Goal: Task Accomplishment & Management: Use online tool/utility

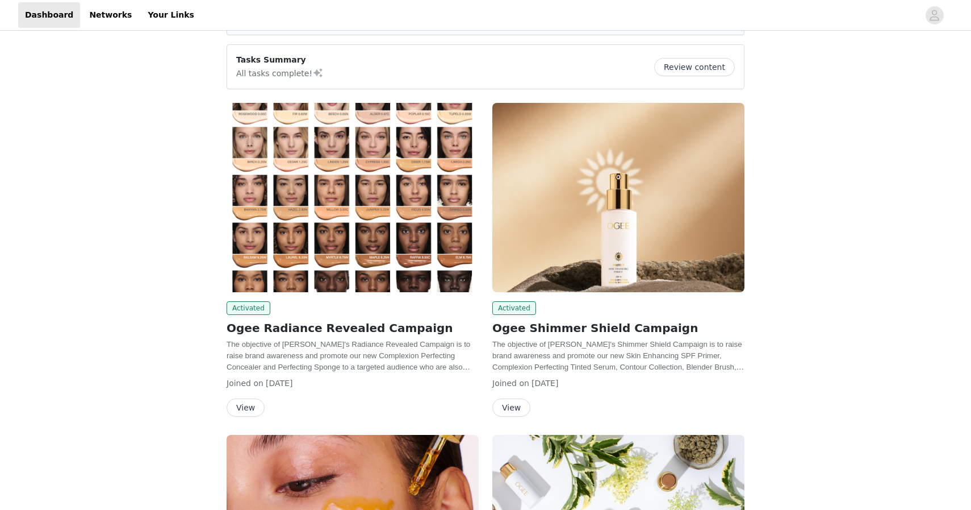
scroll to position [215, 0]
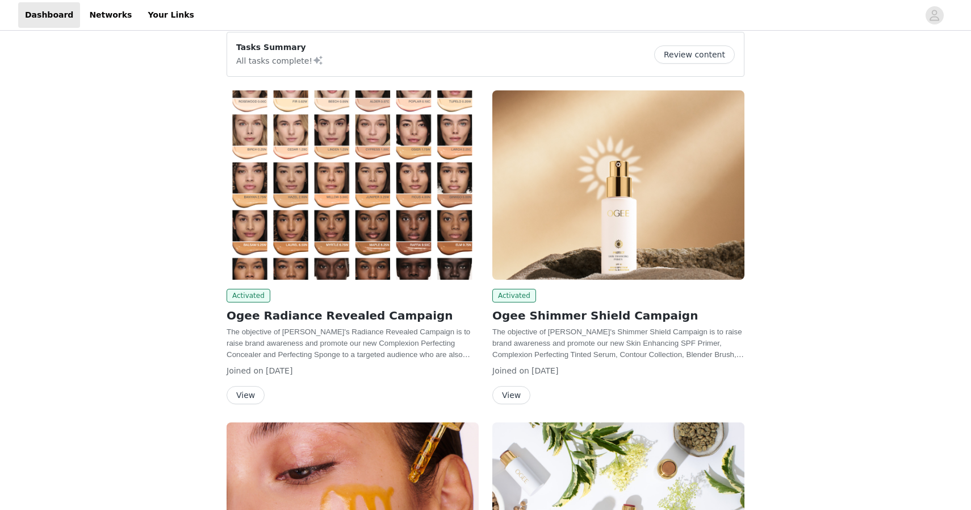
click at [303, 316] on h2 "Ogee Radiance Revealed Campaign" at bounding box center [353, 315] width 252 height 17
click at [268, 318] on h2 "Ogee Radiance Revealed Campaign" at bounding box center [353, 315] width 252 height 17
click at [247, 390] on button "View" at bounding box center [246, 395] width 38 height 18
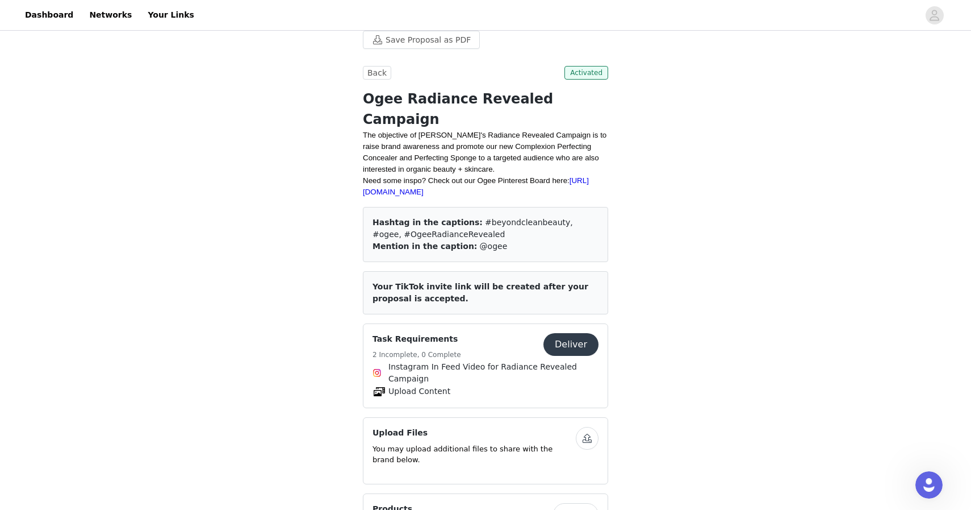
drag, startPoint x: 467, startPoint y: 197, endPoint x: 468, endPoint y: 206, distance: 9.7
click at [468, 216] on div "Hashtag in the captions: #beyondcleanbeauty, #ogee, #OgeeRadianceRevealed" at bounding box center [486, 228] width 226 height 24
copy div "#beyondcleanbeauty, #ogee, #OgeeRadianceRevealed"
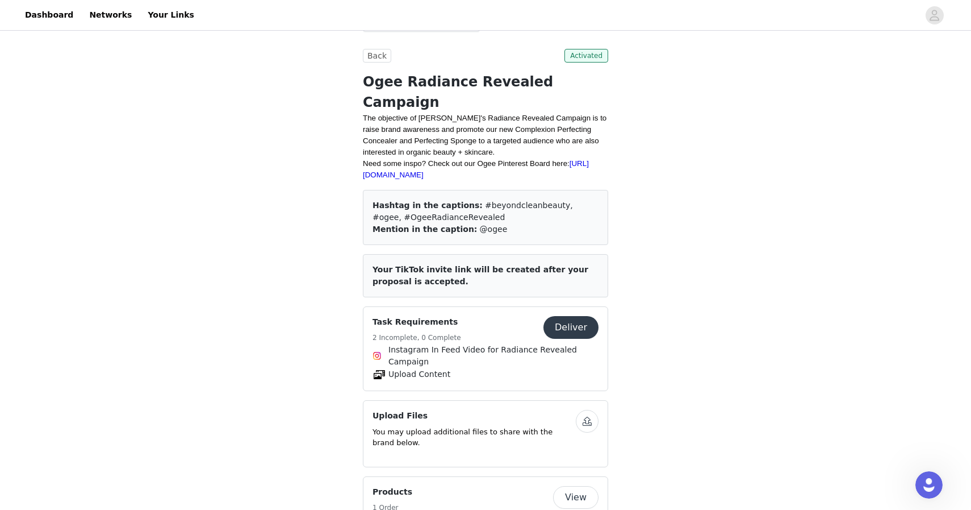
scroll to position [303, 0]
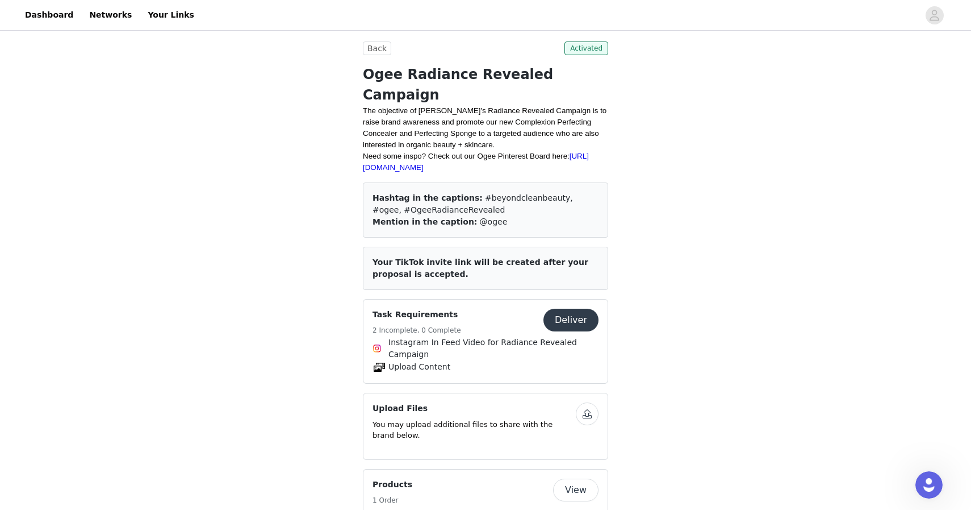
click at [587, 402] on button "button" at bounding box center [587, 413] width 23 height 23
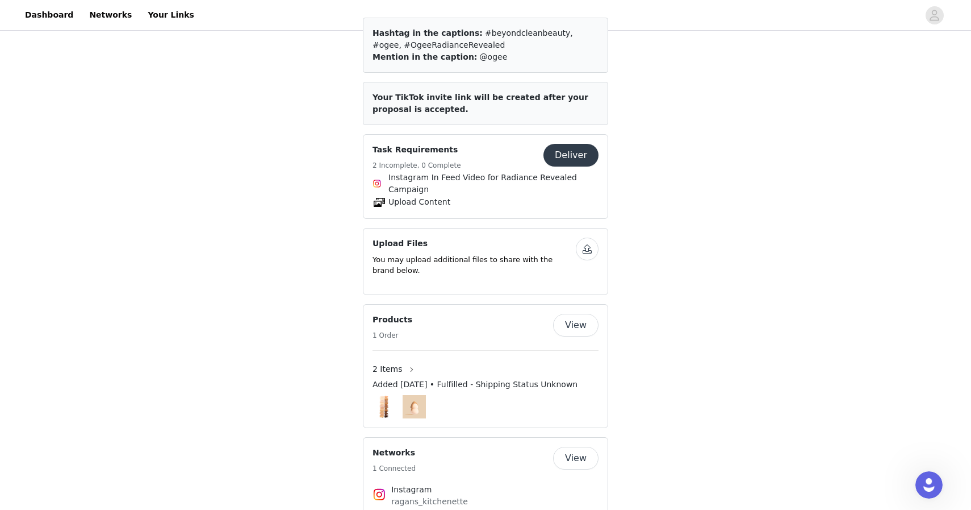
scroll to position [468, 0]
click at [573, 143] on button "Deliver" at bounding box center [571, 154] width 55 height 23
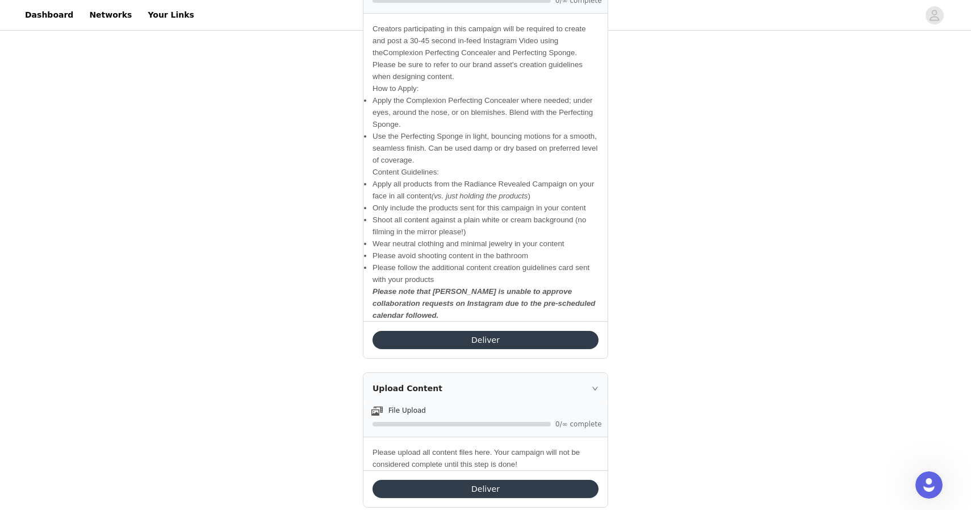
scroll to position [517, 0]
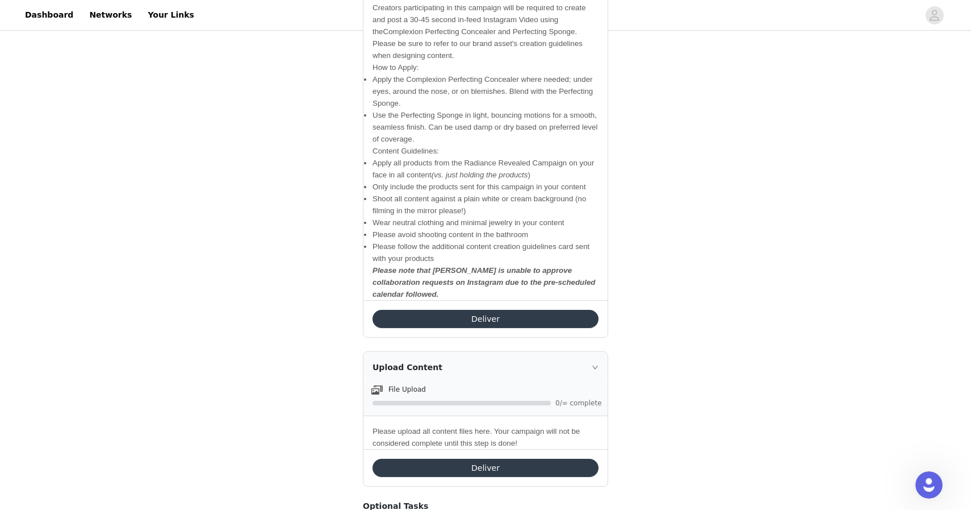
click at [495, 316] on button "Deliver" at bounding box center [486, 319] width 226 height 18
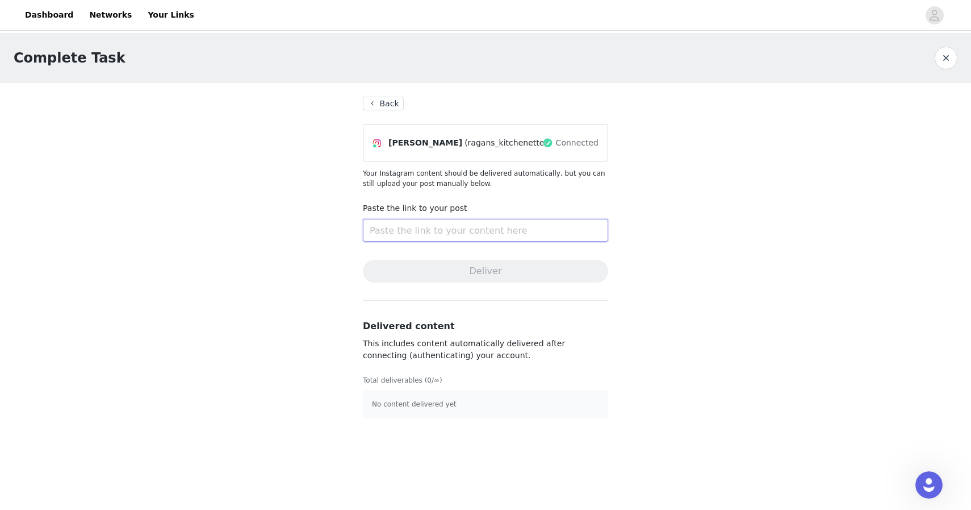
click at [400, 227] on input "text" at bounding box center [485, 230] width 245 height 23
paste input "[URL][DOMAIN_NAME]"
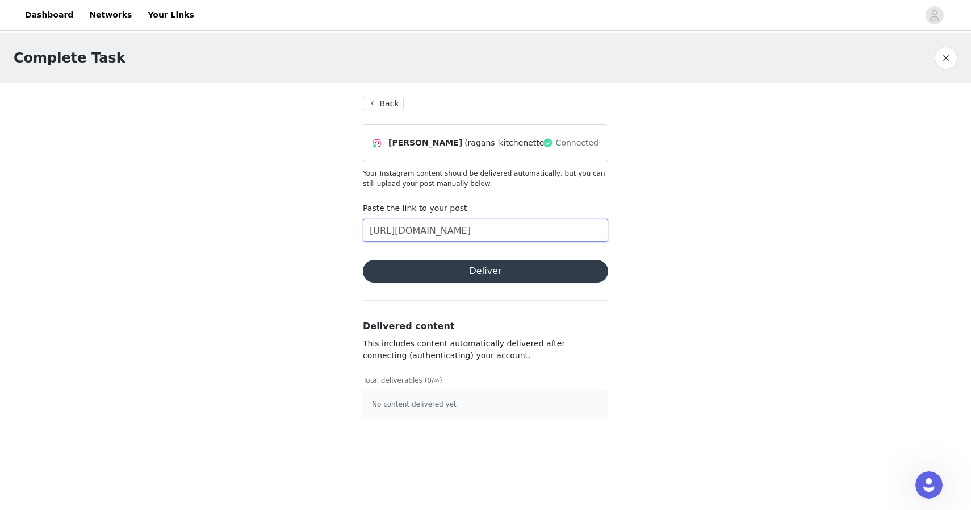
type input "[URL][DOMAIN_NAME]"
click at [442, 275] on button "Deliver" at bounding box center [485, 271] width 245 height 23
click at [48, 14] on link "Dashboard" at bounding box center [49, 15] width 62 height 26
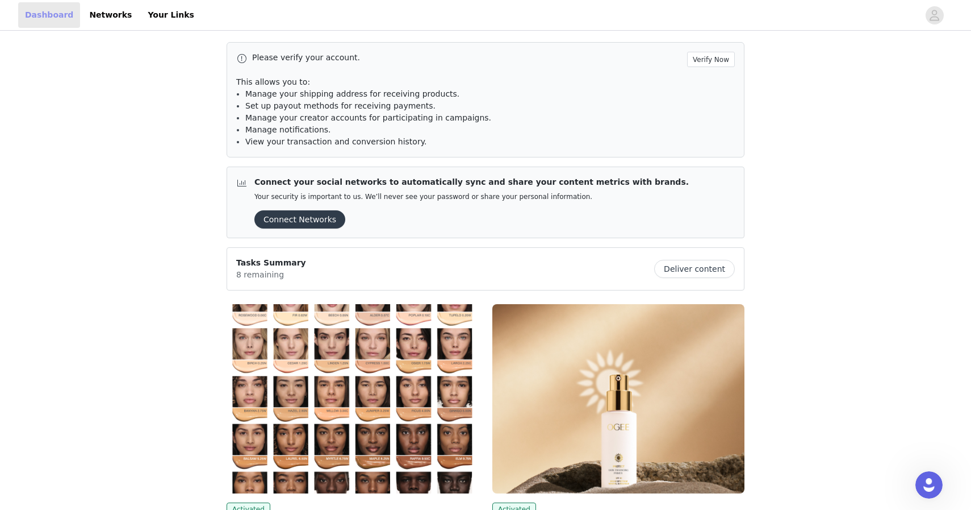
click at [61, 16] on link "Dashboard" at bounding box center [49, 15] width 62 height 26
click at [49, 13] on link "Dashboard" at bounding box center [49, 15] width 62 height 26
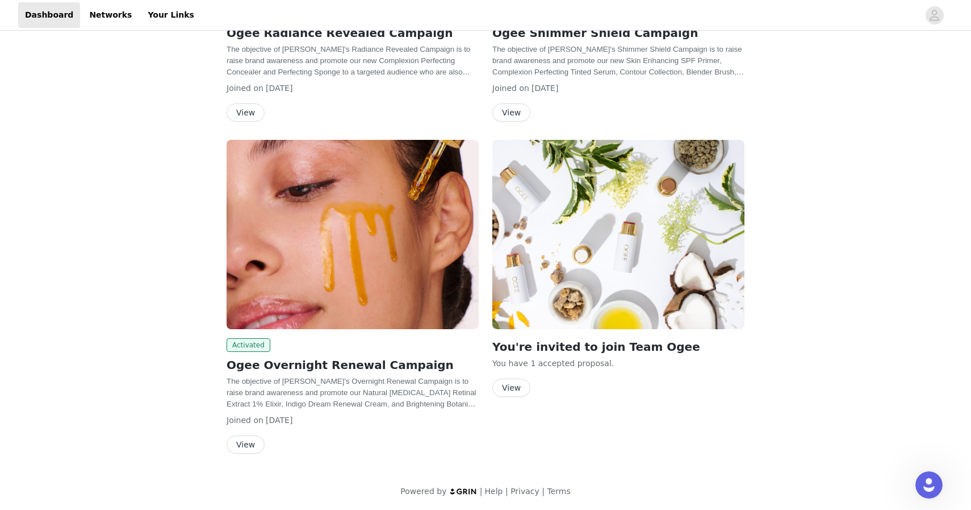
scroll to position [495, 0]
click at [509, 389] on button "View" at bounding box center [511, 388] width 38 height 18
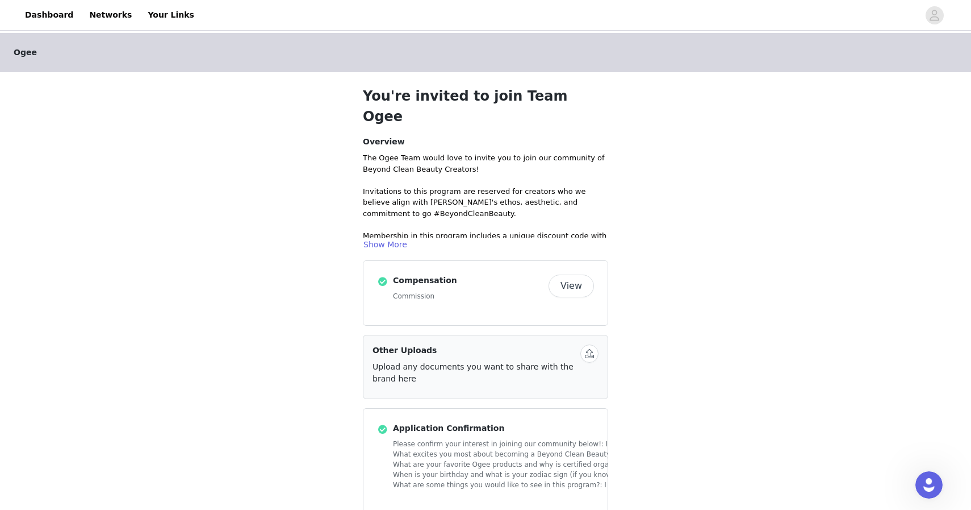
click at [571, 274] on button "View" at bounding box center [571, 285] width 45 height 23
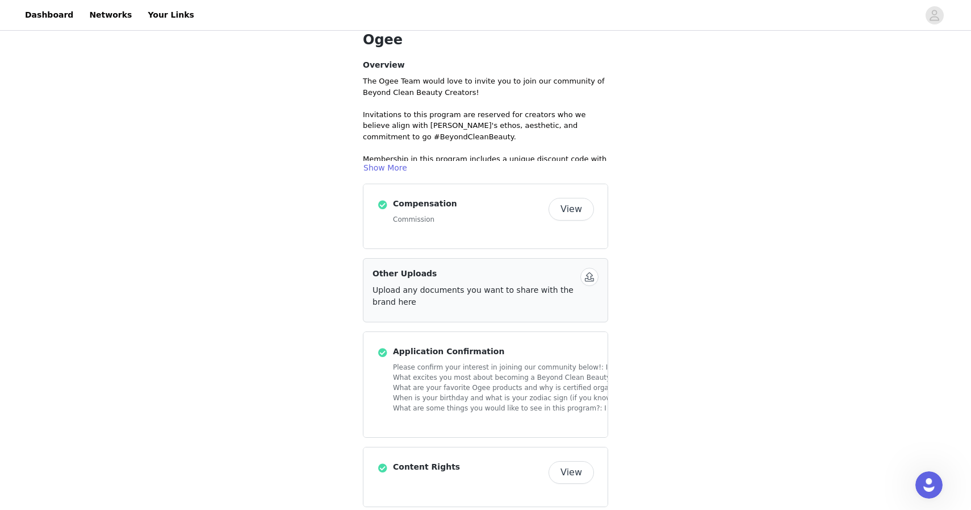
scroll to position [76, 0]
click at [162, 14] on link "Your Links" at bounding box center [171, 15] width 60 height 26
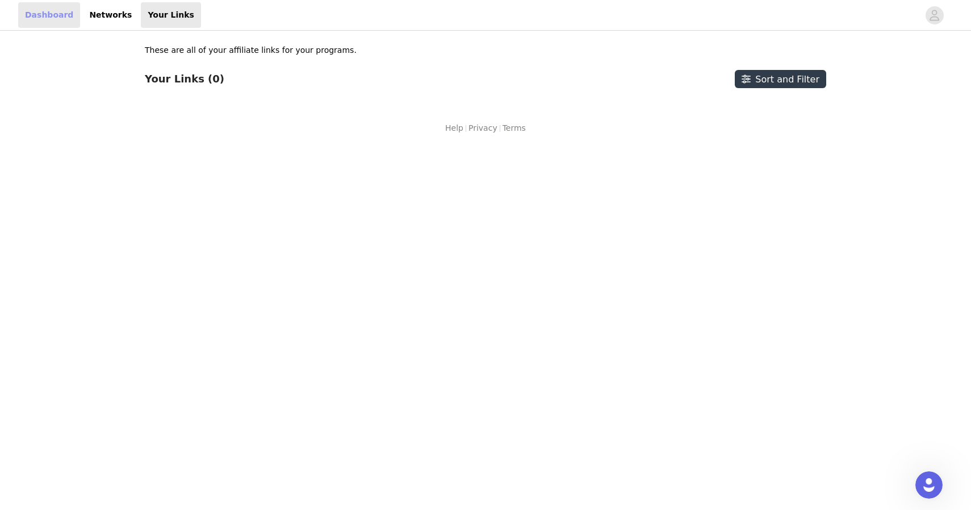
click at [43, 15] on link "Dashboard" at bounding box center [49, 15] width 62 height 26
